Goal: Task Accomplishment & Management: Manage account settings

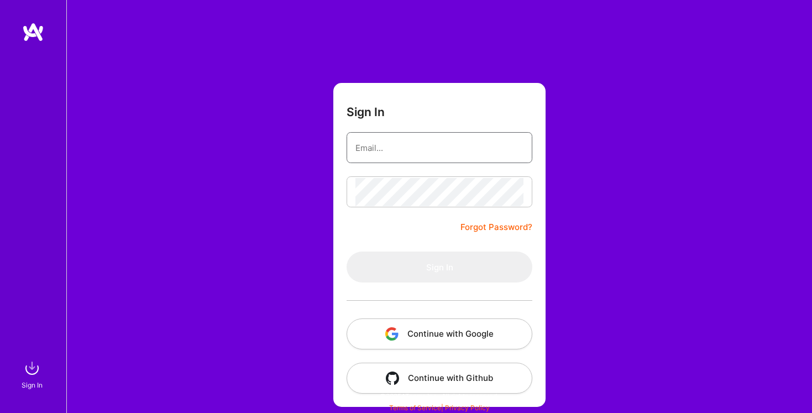
type input "[EMAIL_ADDRESS][DOMAIN_NAME]"
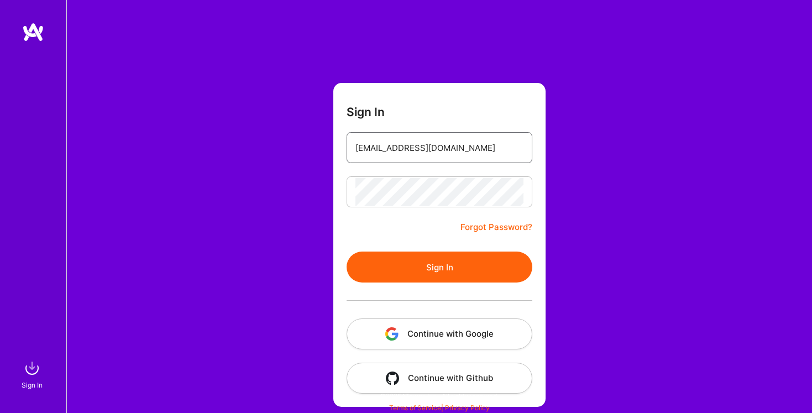
click at [347, 251] on button "Sign In" at bounding box center [440, 266] width 186 height 31
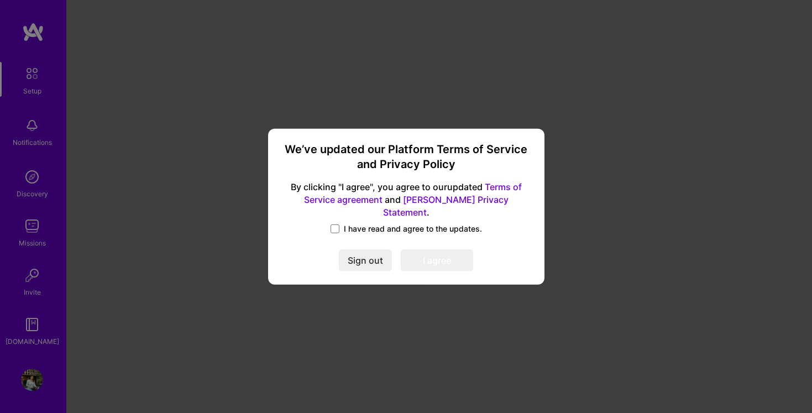
click at [410, 223] on span "I have read and agree to the updates." at bounding box center [413, 228] width 138 height 11
click at [0, 0] on input "I have read and agree to the updates." at bounding box center [0, 0] width 0 height 0
click at [426, 258] on button "I agree" at bounding box center [437, 260] width 72 height 22
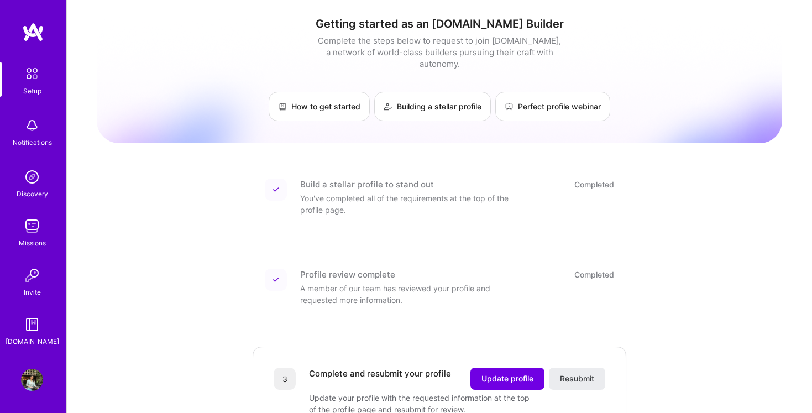
click at [34, 364] on div "Setup Notifications Discovery Missions Invite [DOMAIN_NAME] Profile" at bounding box center [33, 206] width 66 height 413
click at [34, 376] on img at bounding box center [32, 380] width 22 height 22
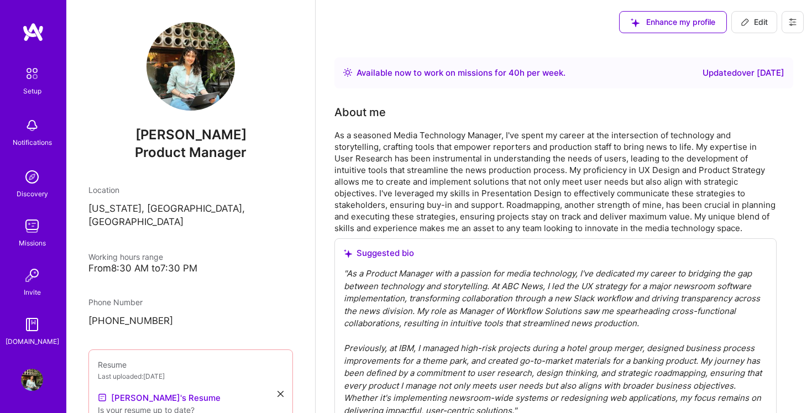
click at [725, 73] on div "Updated over [DATE]" at bounding box center [743, 72] width 82 height 13
click at [750, 21] on span "Edit" at bounding box center [754, 22] width 27 height 11
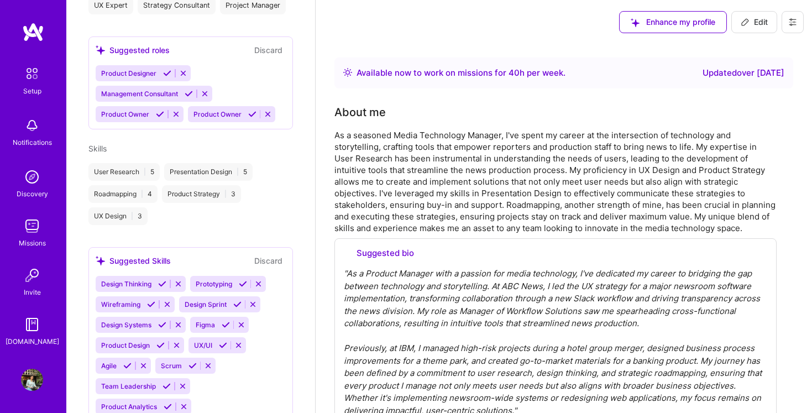
select select "US"
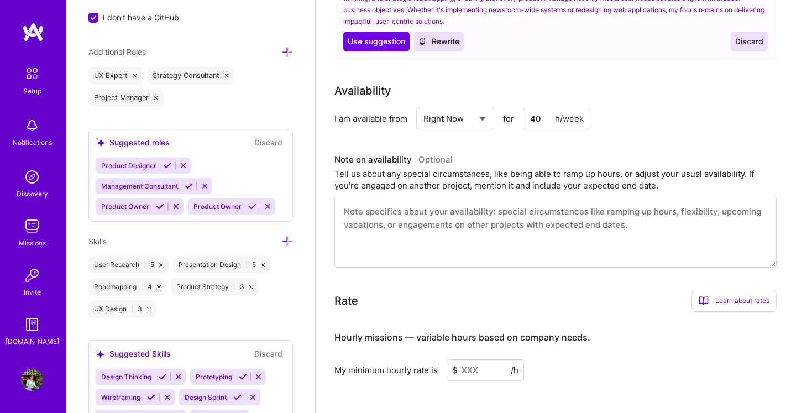
scroll to position [369, 0]
click at [447, 117] on select "Select... Right Now Future Date Not Available" at bounding box center [455, 120] width 64 height 28
select select "Not Available"
click at [423, 106] on select "Select... Right Now Future Date Not Available" at bounding box center [455, 120] width 64 height 28
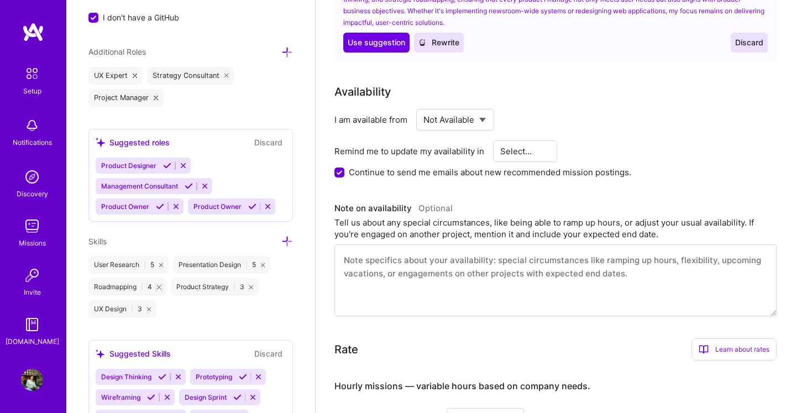
click at [521, 148] on select "Select... 1 Month 3 Months 6 Months" at bounding box center [525, 151] width 50 height 28
click at [436, 172] on label "Continue to send me emails about new recommended mission postings." at bounding box center [490, 172] width 282 height 12
click at [345, 172] on input "Continue to send me emails about new recommended mission postings." at bounding box center [340, 173] width 10 height 10
checkbox input "false"
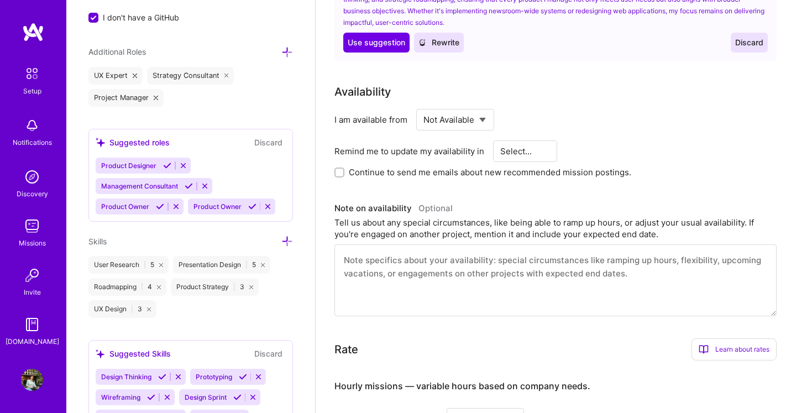
click at [518, 154] on select "Select... 1 Month 3 Months 6 Months" at bounding box center [525, 151] width 50 height 28
select select "6 Months"
click at [500, 137] on select "Select... 1 Month 3 Months 6 Months" at bounding box center [525, 151] width 50 height 28
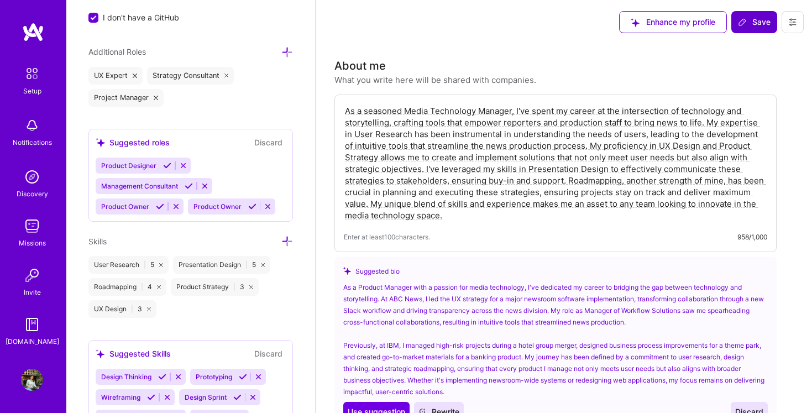
click at [751, 30] on button "Save" at bounding box center [754, 22] width 46 height 22
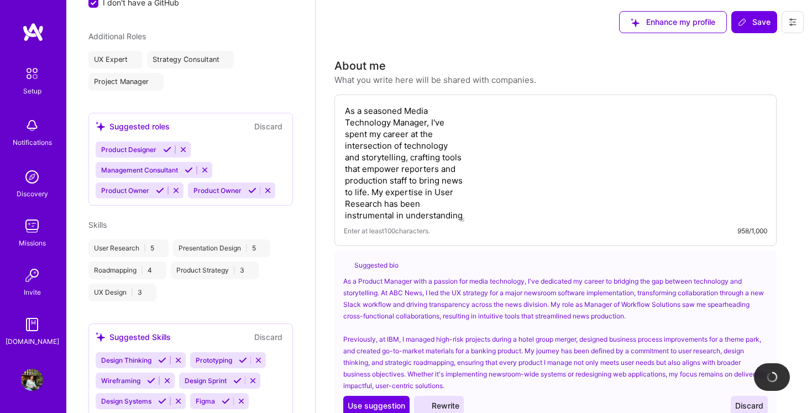
scroll to position [443, 0]
